Goal: Task Accomplishment & Management: Manage account settings

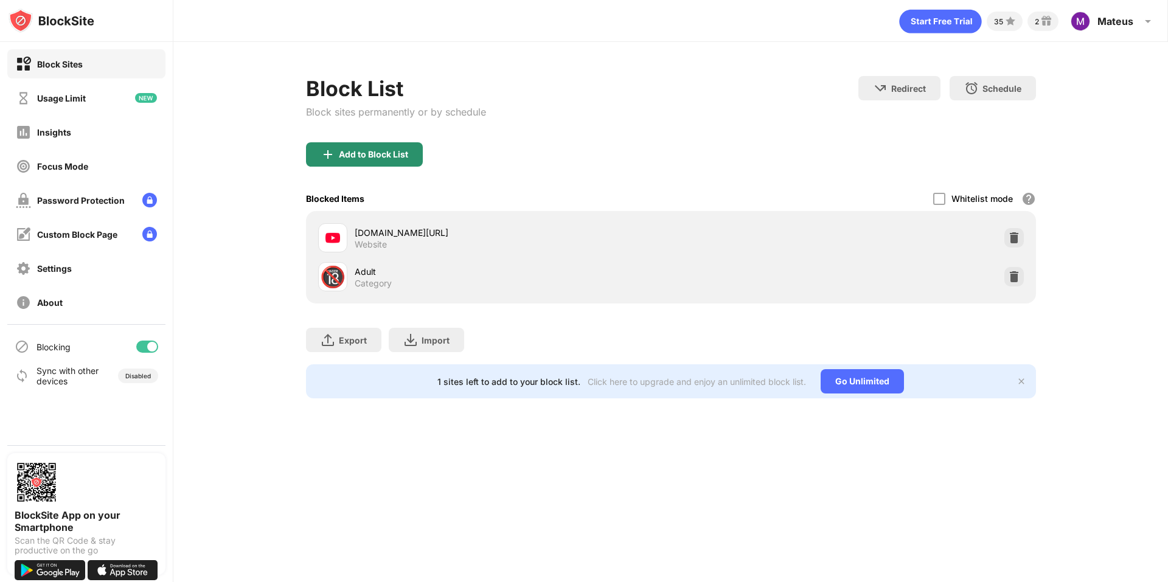
click at [405, 164] on div "Add to Block List" at bounding box center [364, 154] width 117 height 24
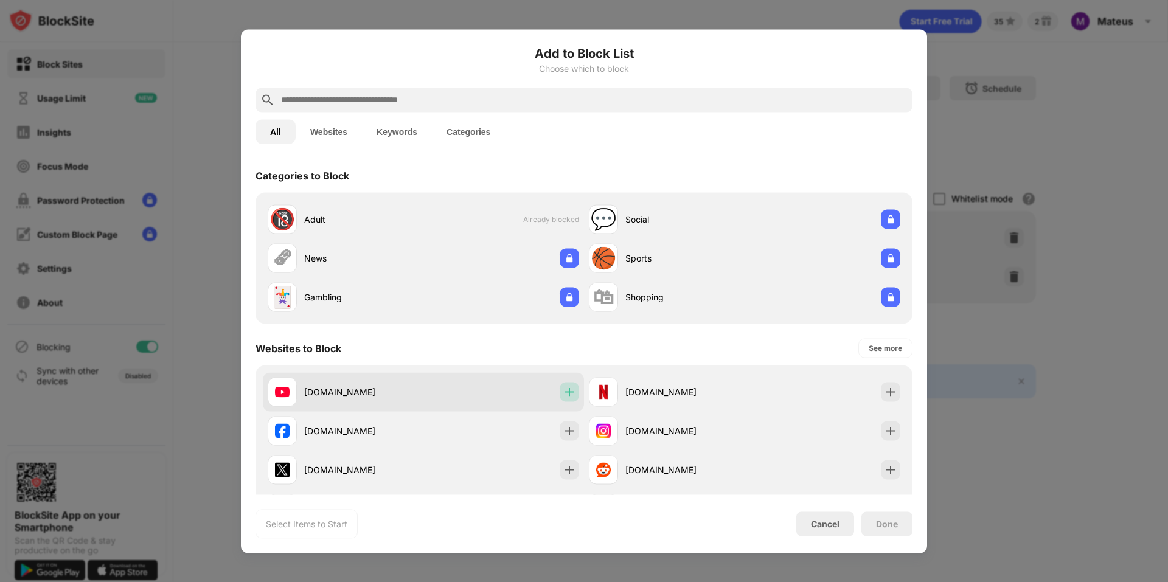
click at [572, 389] on div at bounding box center [569, 391] width 19 height 19
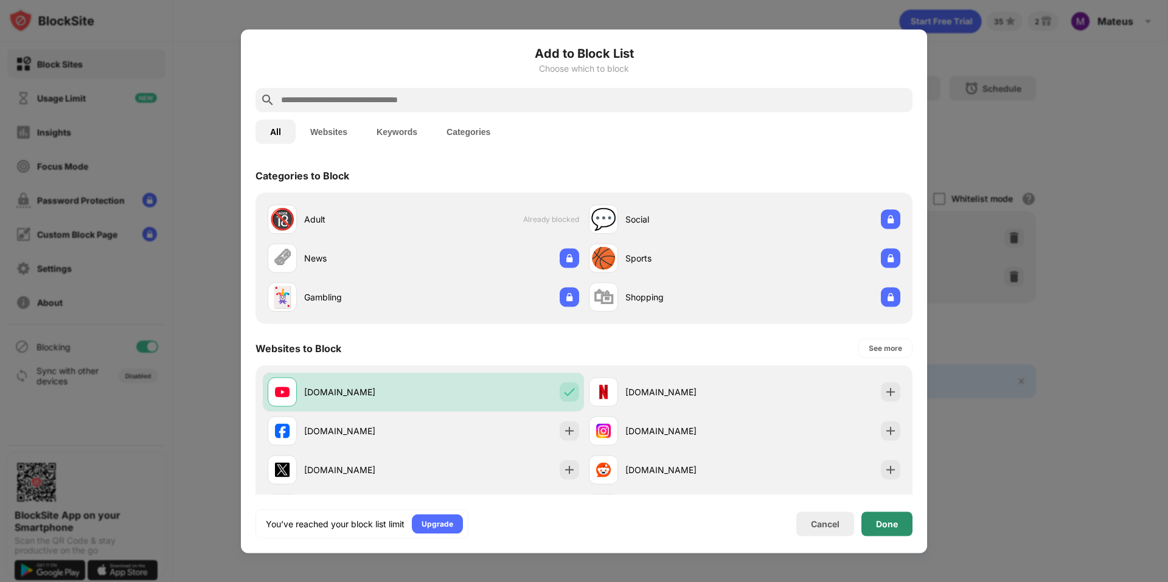
click at [891, 524] on div "Done" at bounding box center [887, 524] width 22 height 10
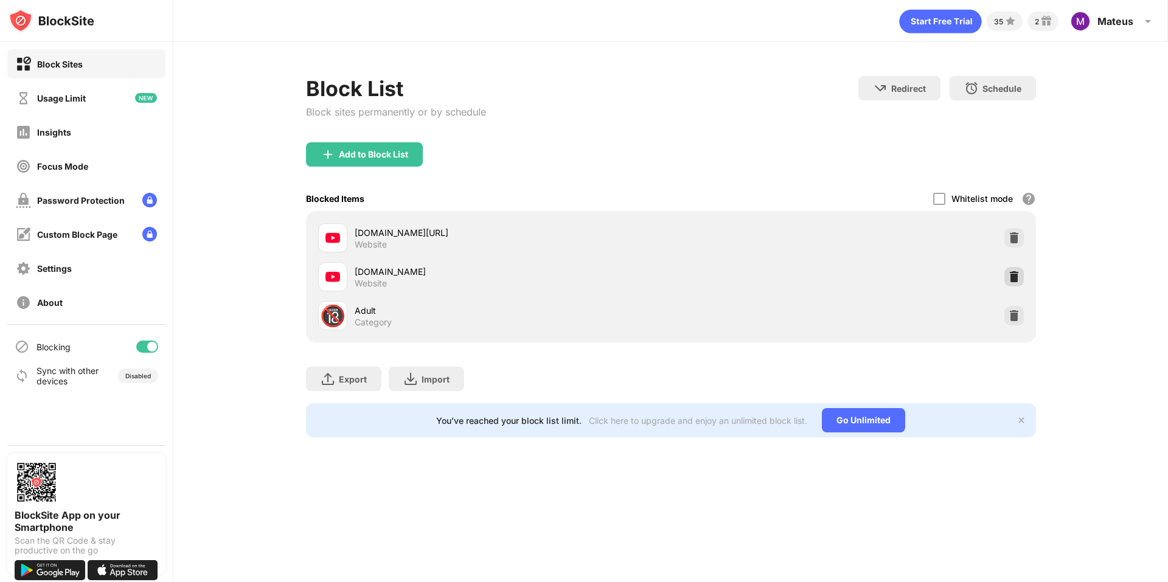
click at [1022, 282] on div at bounding box center [1013, 276] width 19 height 19
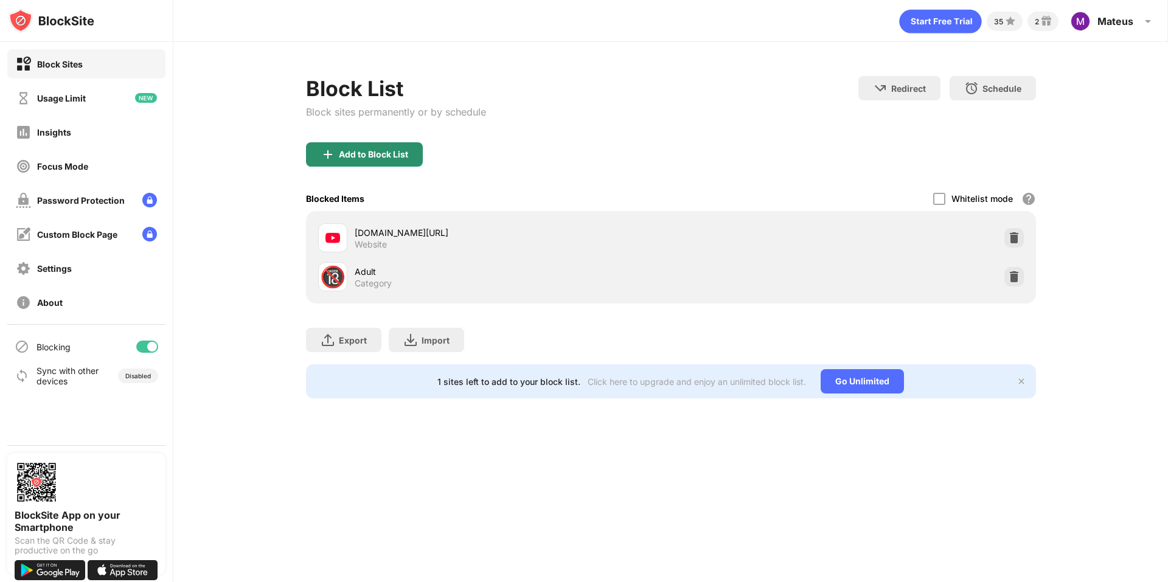
click at [395, 158] on div "Add to Block List" at bounding box center [373, 155] width 69 height 10
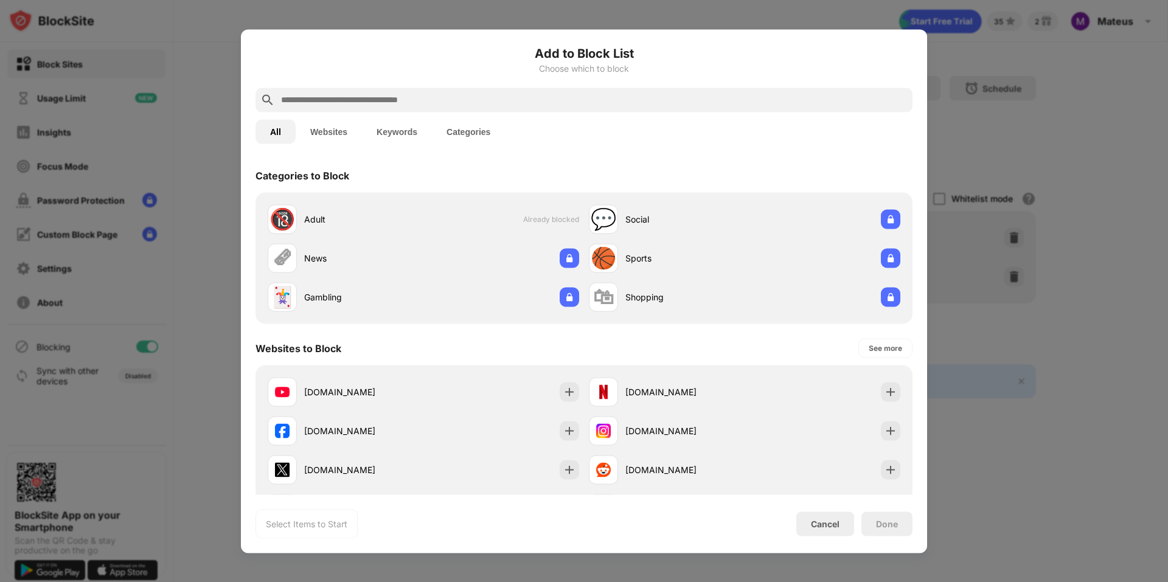
click at [395, 102] on input "text" at bounding box center [594, 99] width 628 height 15
paste input "**********"
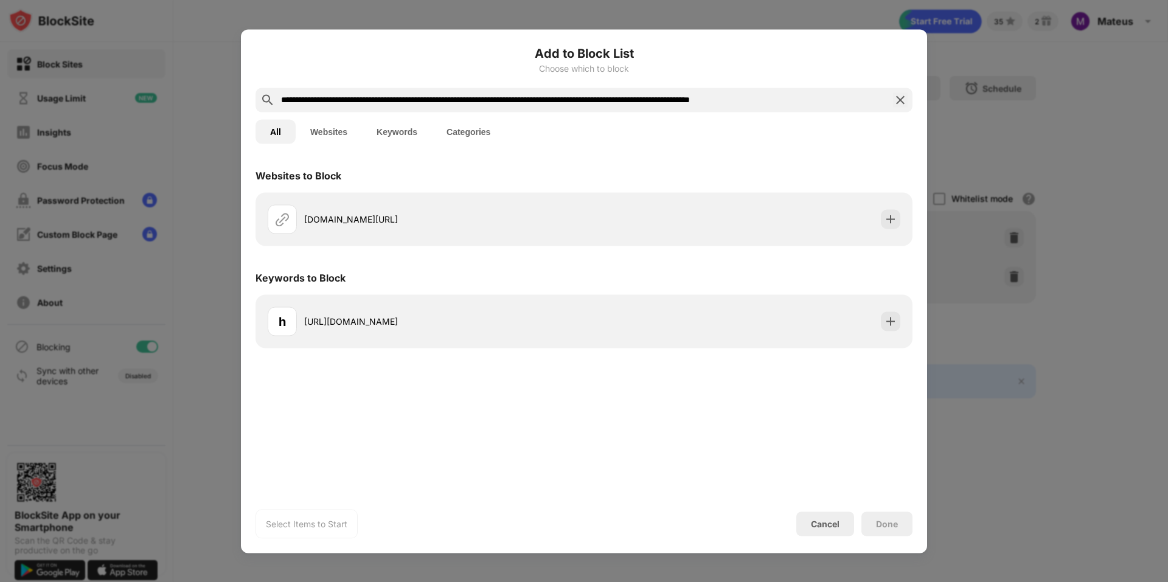
type input "**********"
click at [952, 234] on div at bounding box center [584, 291] width 1168 height 582
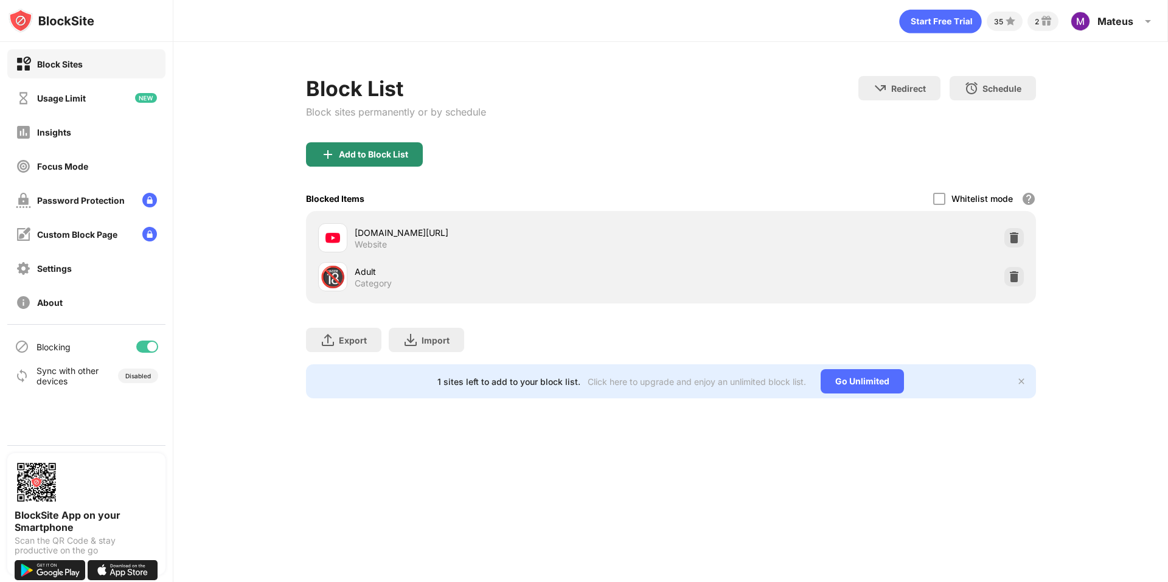
click at [378, 154] on div "Add to Block List" at bounding box center [373, 155] width 69 height 10
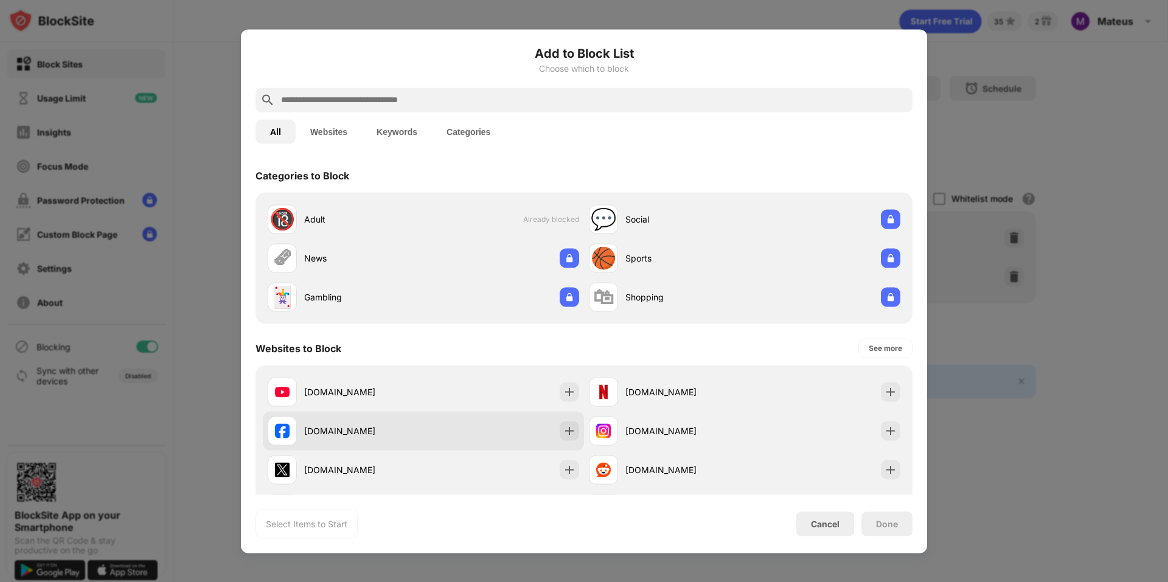
click at [561, 411] on div "[DOMAIN_NAME] [DOMAIN_NAME] [DOMAIN_NAME] [DOMAIN_NAME] [DOMAIN_NAME] [DOMAIN_N…" at bounding box center [584, 469] width 642 height 195
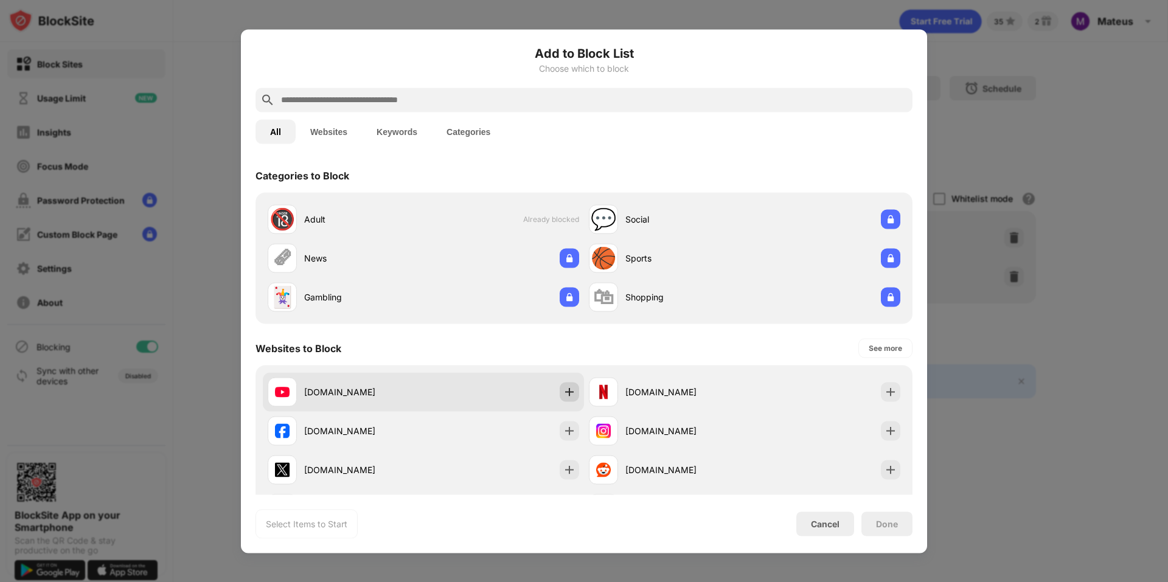
click at [563, 393] on img at bounding box center [569, 392] width 12 height 12
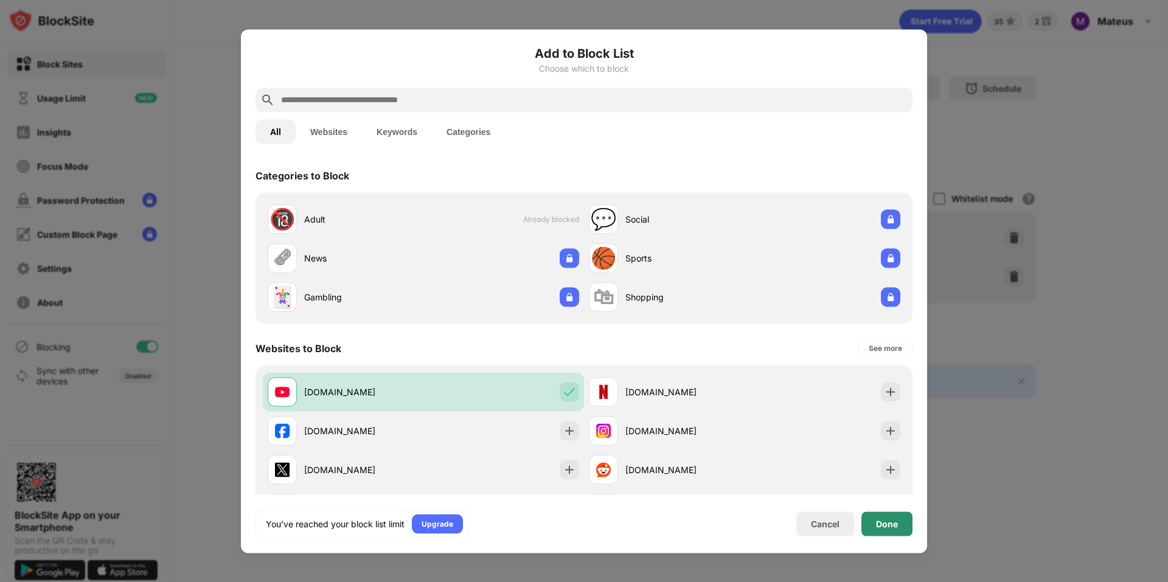
click at [883, 521] on div "Done" at bounding box center [887, 524] width 22 height 10
